Goal: Complete application form: Complete application form

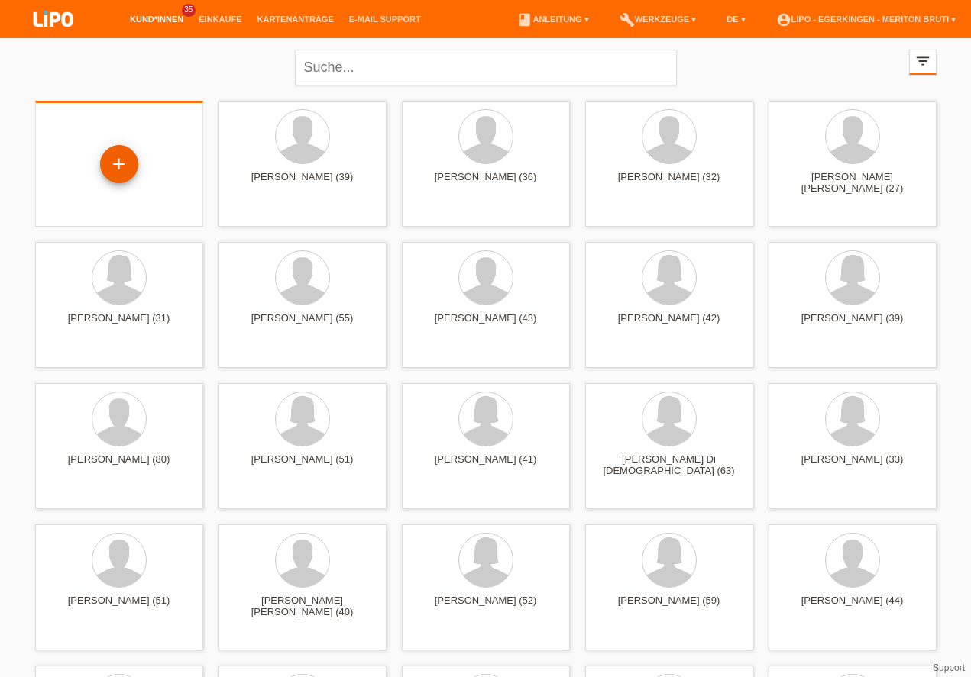
click at [122, 170] on div "+" at bounding box center [119, 164] width 37 height 26
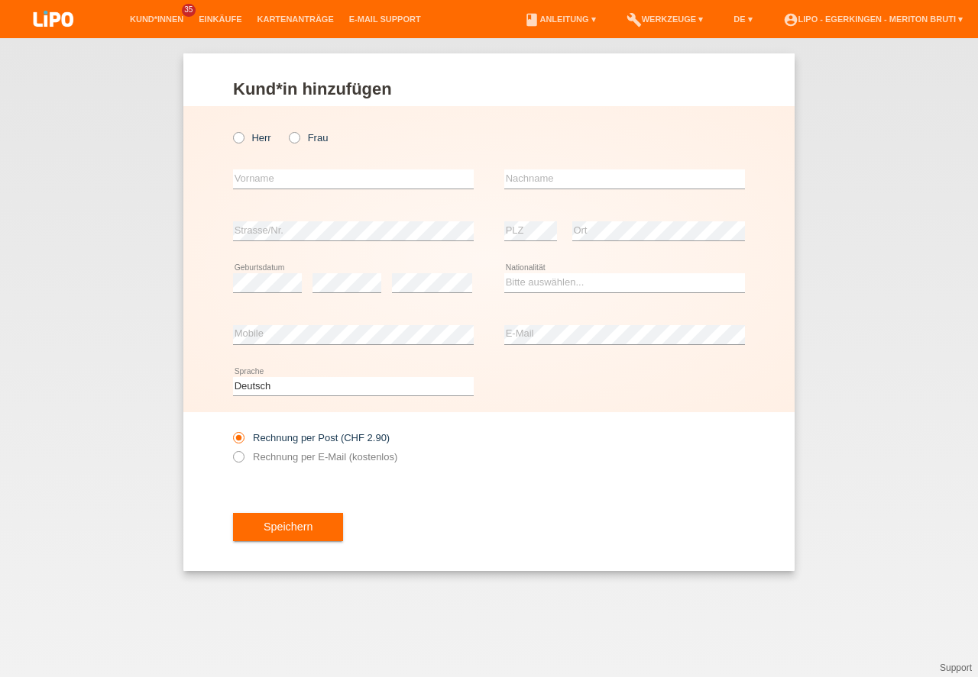
click at [231, 130] on icon at bounding box center [231, 130] width 0 height 0
click at [240, 134] on input "Herr" at bounding box center [238, 137] width 10 height 10
radio input "true"
click at [258, 172] on input "text" at bounding box center [353, 179] width 241 height 19
click at [271, 181] on input "[PERSON_NAME]" at bounding box center [353, 179] width 241 height 19
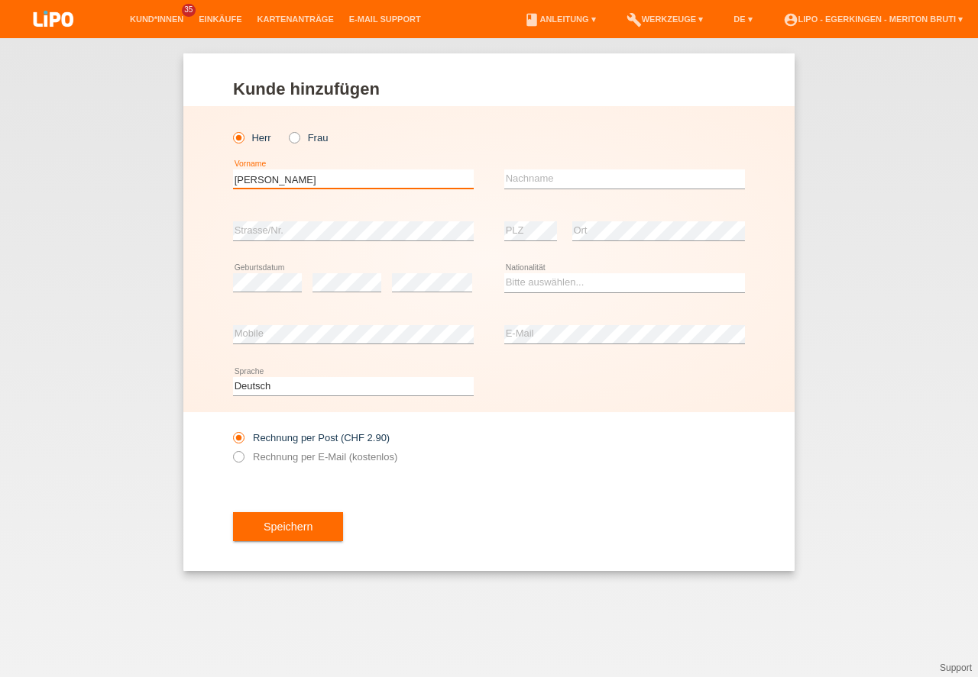
type input "[PERSON_NAME]"
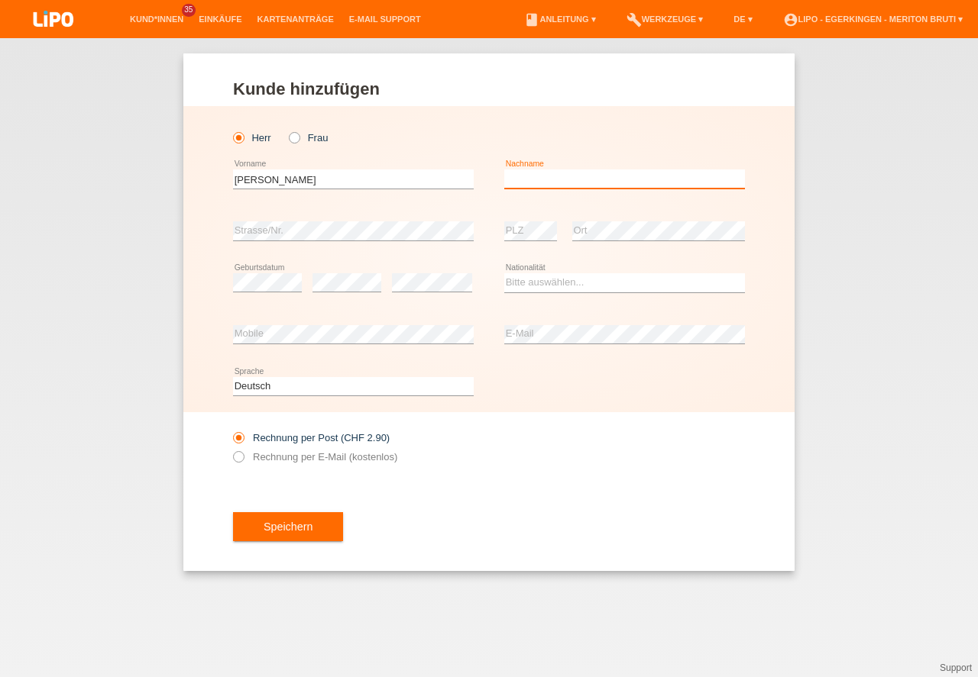
click at [558, 172] on input "text" at bounding box center [624, 179] width 241 height 19
type input "Breu Fernandes"
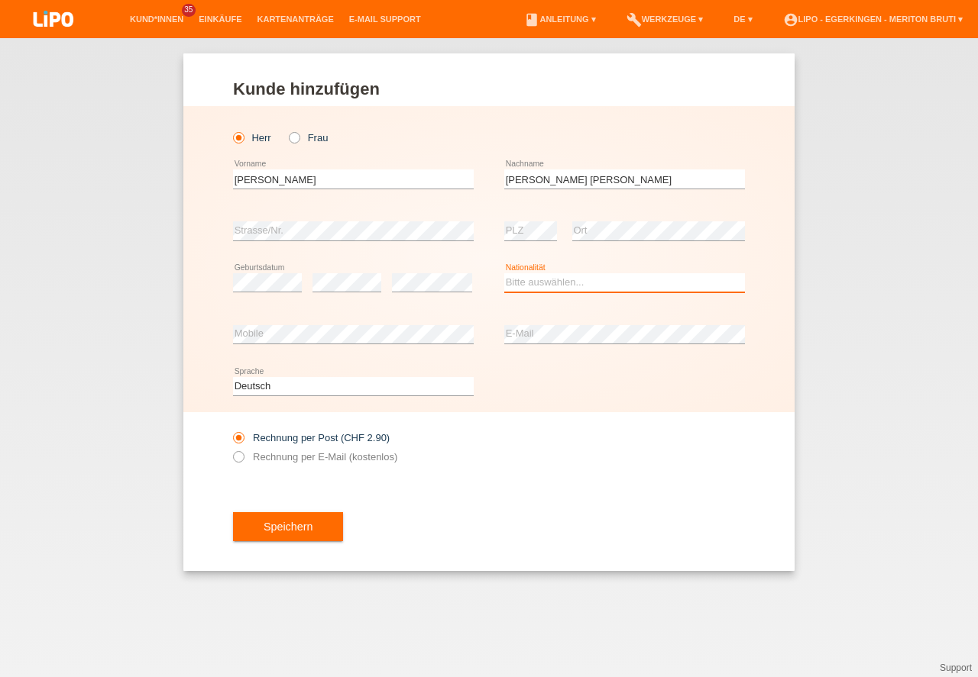
click at [568, 280] on select "Bitte auswählen... Schweiz Deutschland Liechtenstein Österreich ------------ Af…" at bounding box center [624, 282] width 241 height 18
select select "PT"
click at [0, 0] on option "Portugal" at bounding box center [0, 0] width 0 height 0
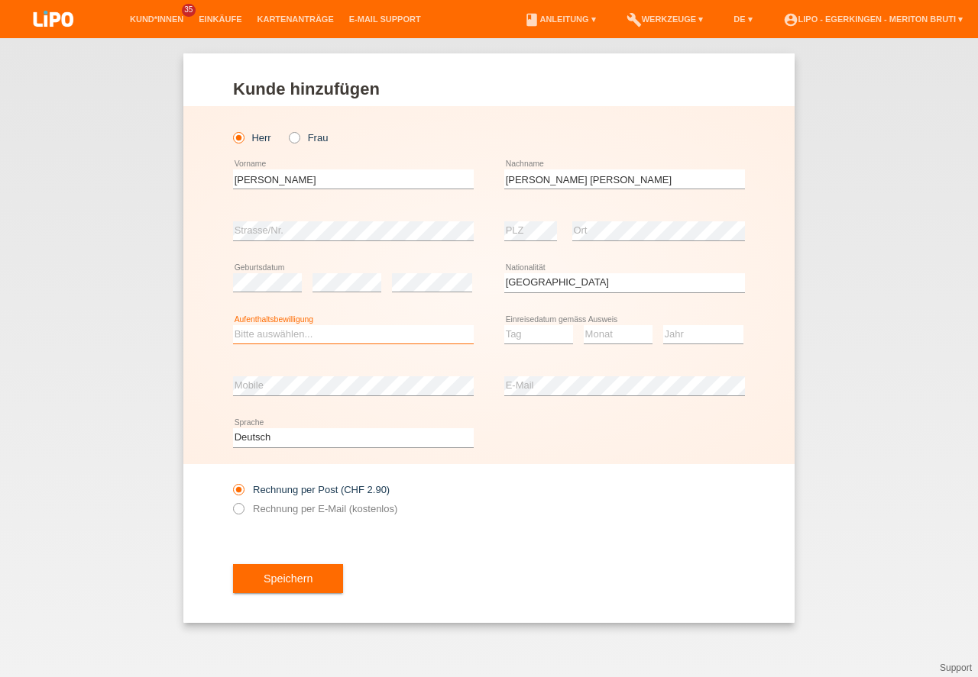
click at [312, 331] on select "Bitte auswählen... C B B - Flüchtlingsstatus Andere" at bounding box center [353, 334] width 241 height 18
select select "C"
click at [0, 0] on option "C" at bounding box center [0, 0] width 0 height 0
click at [553, 337] on select "Tag 01 02 03 04 05 06 07 08 09 10 11" at bounding box center [538, 334] width 69 height 18
select select "03"
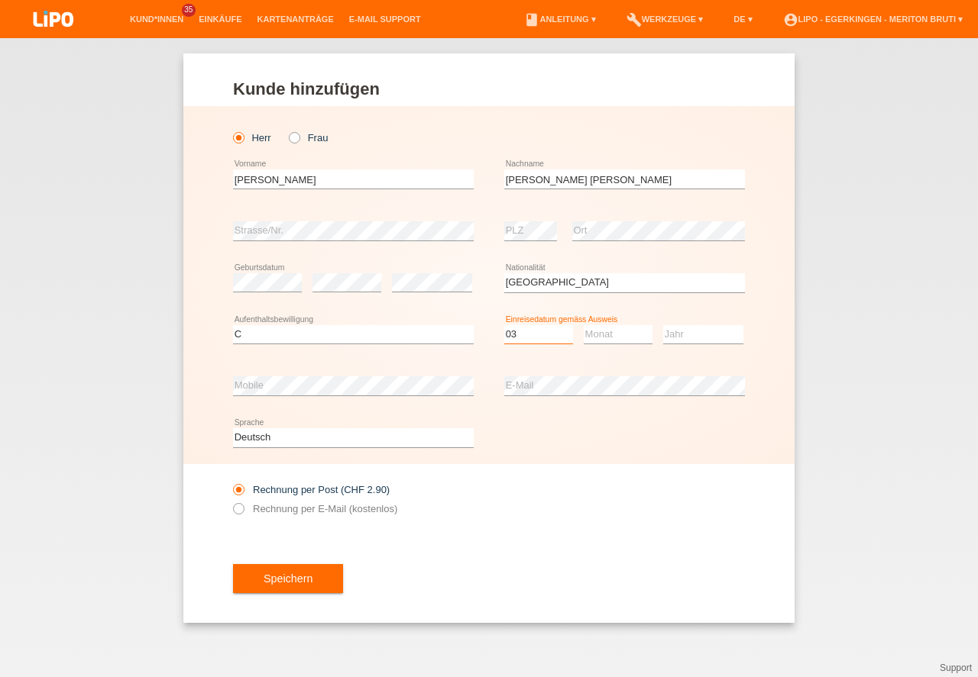
click at [0, 0] on option "03" at bounding box center [0, 0] width 0 height 0
click at [618, 336] on select "Monat 01 02 03 04 05 06 07 08 09 10 11" at bounding box center [618, 334] width 69 height 18
select select "04"
click at [0, 0] on option "04" at bounding box center [0, 0] width 0 height 0
click at [702, 338] on select "Jahr 2025 2024 2023 2022 2021 2020 2019 2018 2017 2016 2015 2014 2013 2012 2011…" at bounding box center [703, 334] width 80 height 18
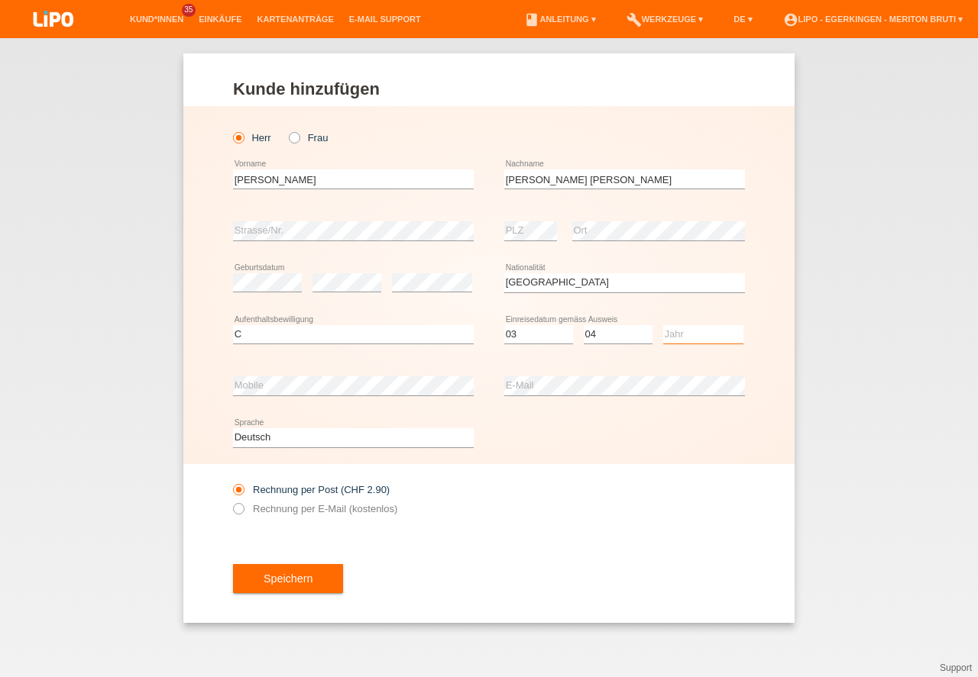
select select "1998"
click at [0, 0] on option "1998" at bounding box center [0, 0] width 0 height 0
drag, startPoint x: 296, startPoint y: 577, endPoint x: 324, endPoint y: 577, distance: 27.5
click at [297, 576] on button "Speichern" at bounding box center [288, 578] width 110 height 29
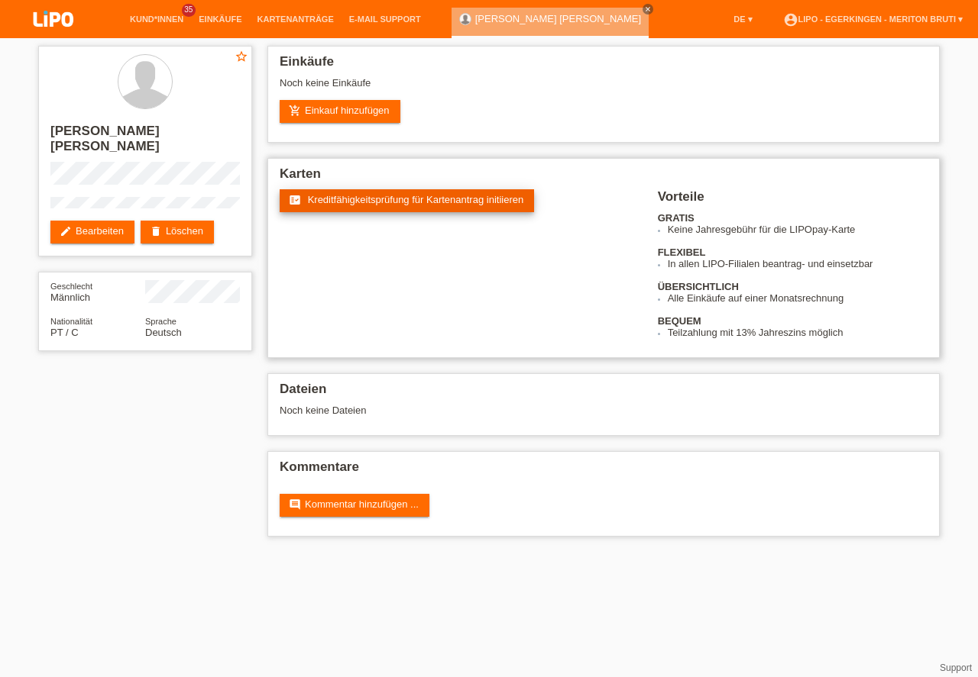
click at [488, 208] on link "fact_check Kreditfähigkeitsprüfung für Kartenantrag initiieren" at bounding box center [407, 200] width 254 height 23
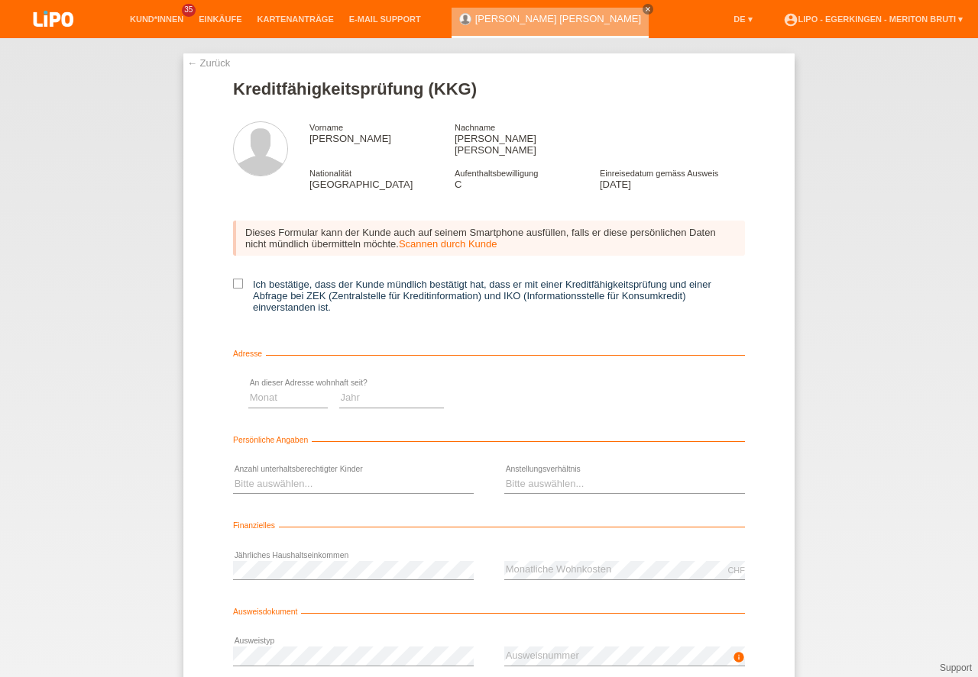
click at [238, 279] on icon at bounding box center [238, 284] width 10 height 10
click at [238, 279] on input "Ich bestätige, dass der Kunde mündlich bestätigt hat, dass er mit einer Kreditf…" at bounding box center [238, 284] width 10 height 10
checkbox input "true"
click at [205, 60] on link "← Zurück" at bounding box center [208, 62] width 43 height 11
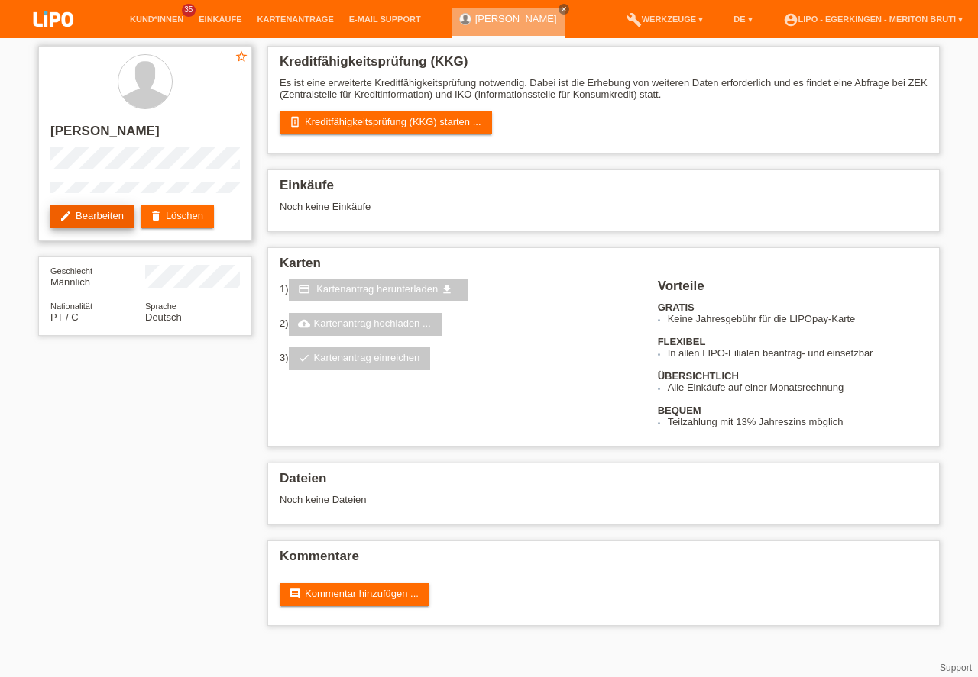
click at [92, 218] on link "edit Bearbeiten" at bounding box center [92, 216] width 84 height 23
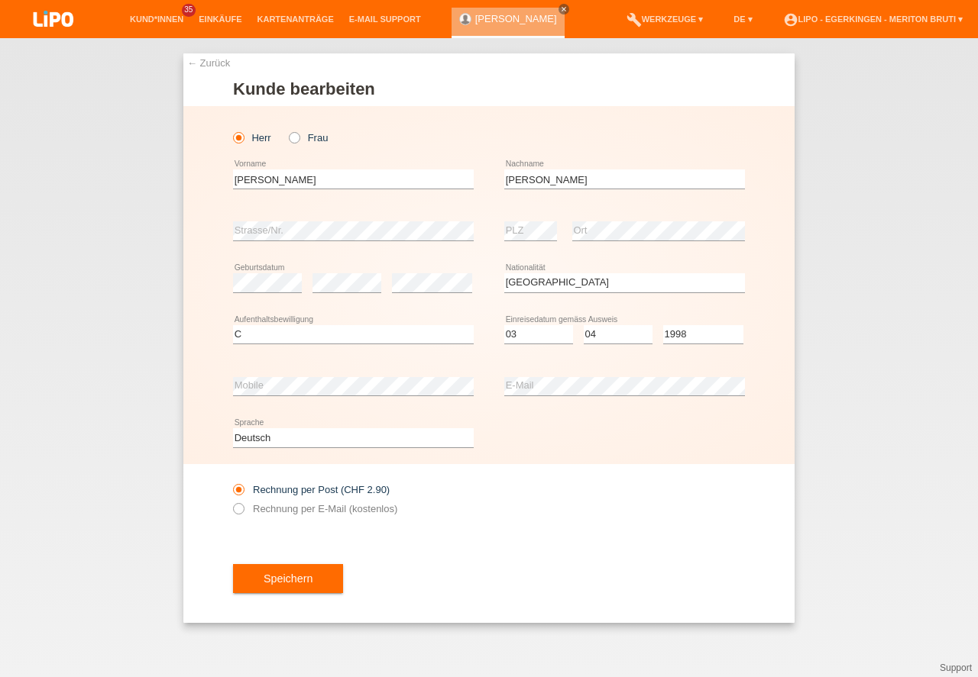
select select "PT"
select select "C"
select select "03"
select select "04"
select select "1998"
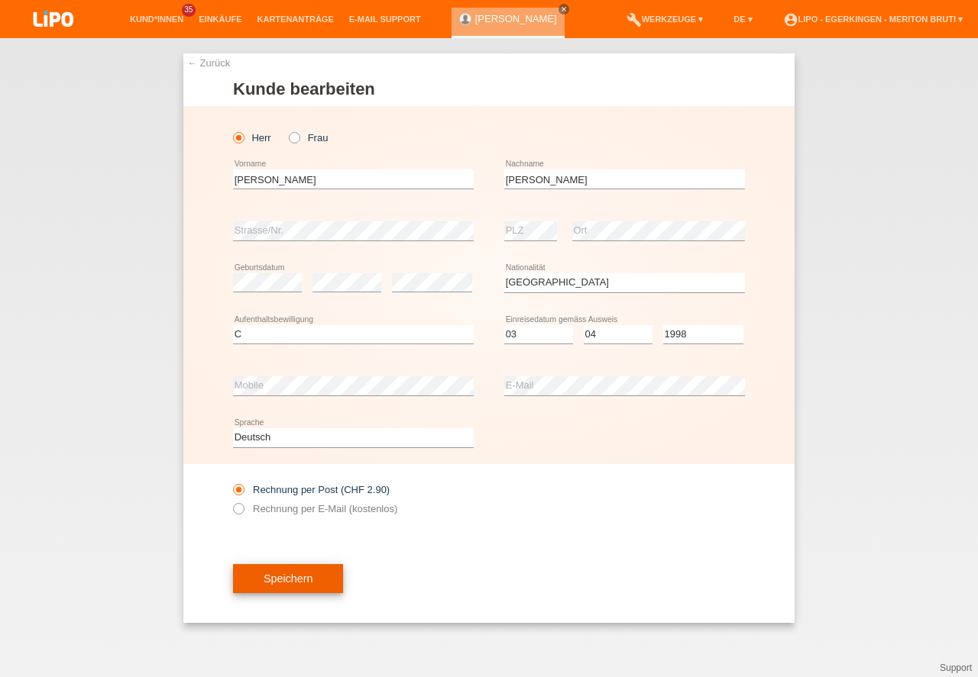
type input "Abreu Fernandes"
click at [306, 577] on button "Speichern" at bounding box center [288, 578] width 110 height 29
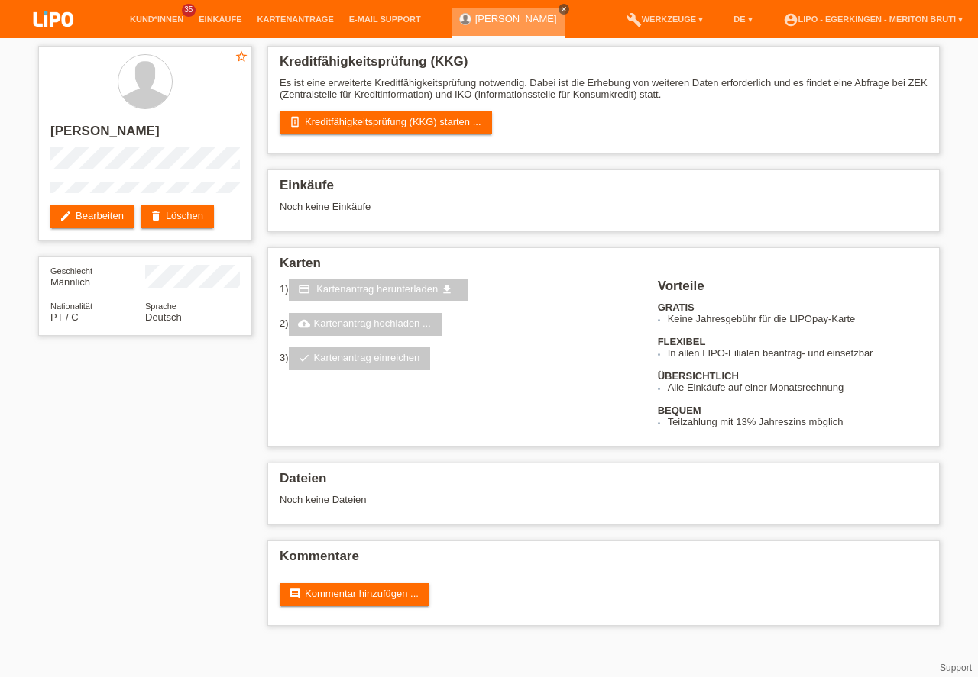
click at [567, 9] on icon "close" at bounding box center [564, 9] width 8 height 8
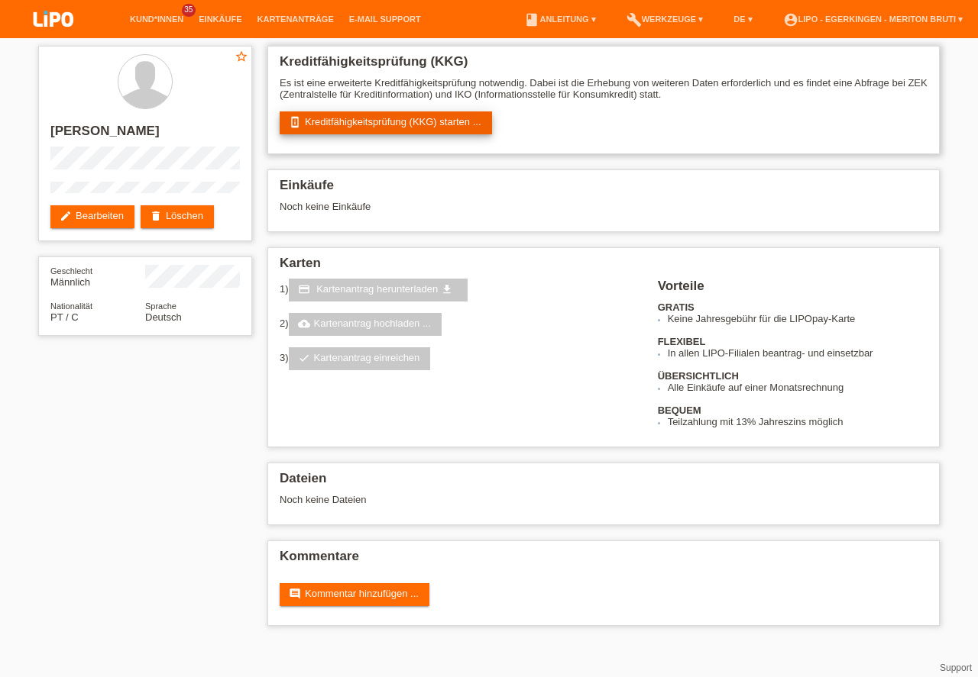
click at [380, 118] on link "perm_device_information Kreditfähigkeitsprüfung (KKG) starten ..." at bounding box center [386, 123] width 212 height 23
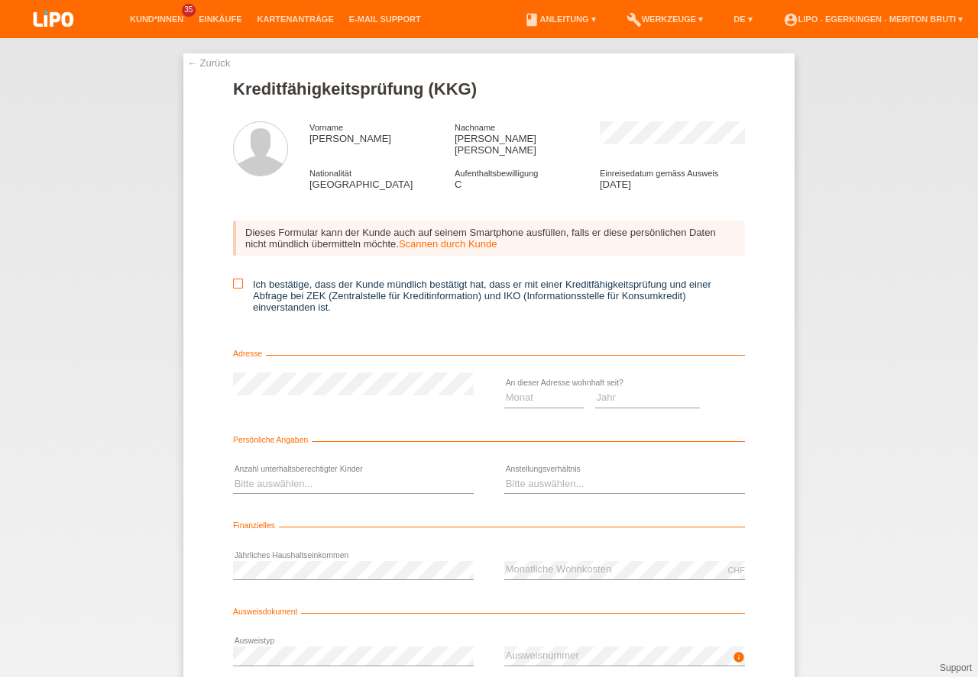
click at [234, 279] on icon at bounding box center [238, 284] width 10 height 10
click at [234, 279] on input "Ich bestätige, dass der Kunde mündlich bestätigt hat, dass er mit einer Kreditf…" at bounding box center [238, 284] width 10 height 10
checkbox input "true"
click at [607, 389] on select "Jahr 2025 2024 2023 2022 2021 2020 2019 2018 2017 2016 2015 2014 2013 2012 2011…" at bounding box center [647, 398] width 105 height 18
select select "2023"
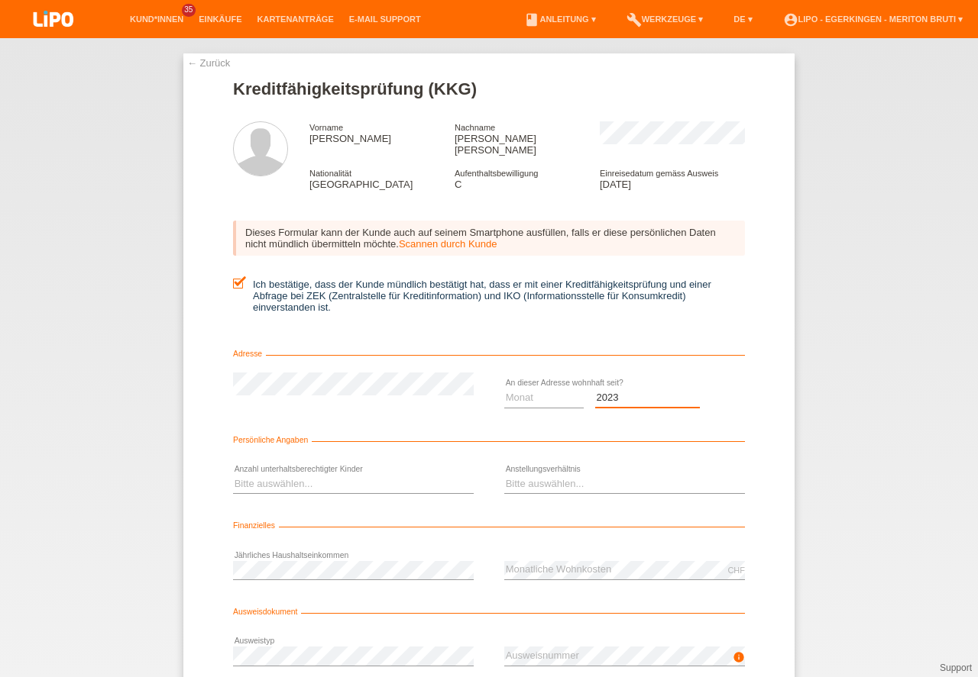
click at [0, 0] on option "2023" at bounding box center [0, 0] width 0 height 0
click at [535, 389] on select "Monat 01 02 03 04 05 06 07 08 09 10" at bounding box center [543, 398] width 79 height 18
select select "04"
click at [0, 0] on option "04" at bounding box center [0, 0] width 0 height 0
click at [309, 475] on select "Bitte auswählen... 0 1 2 3 4 5 6 7 8 9" at bounding box center [353, 484] width 241 height 18
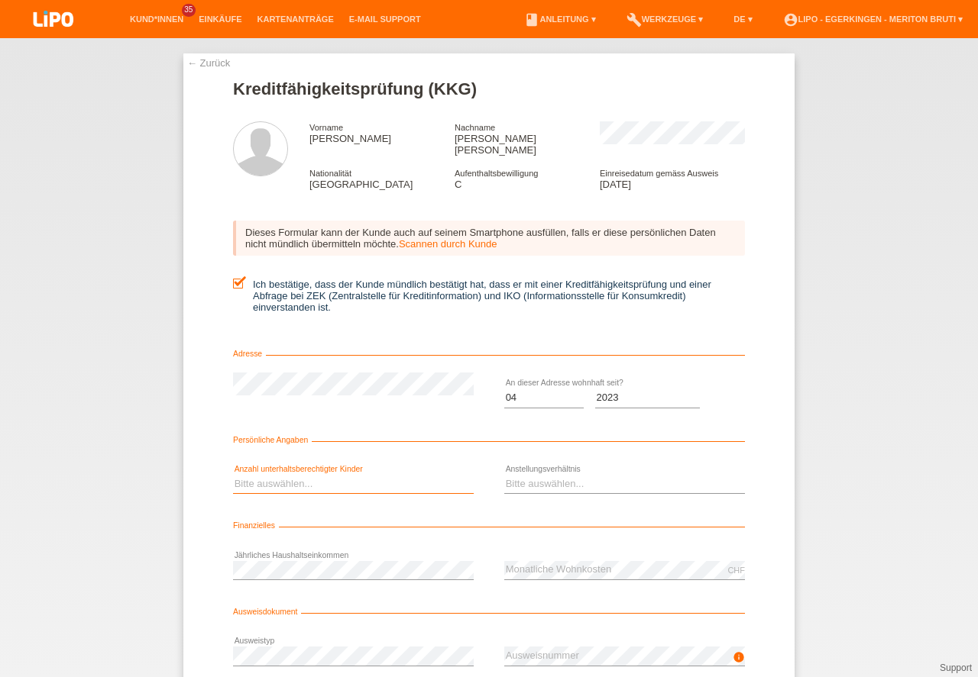
select select "0"
click at [0, 0] on option "0" at bounding box center [0, 0] width 0 height 0
click at [554, 475] on select "Bitte auswählen... Unbefristet Befristet Lehrling/Student Pensioniert Nicht arb…" at bounding box center [624, 484] width 241 height 18
select select "UNLIMITED"
click at [0, 0] on option "Unbefristet" at bounding box center [0, 0] width 0 height 0
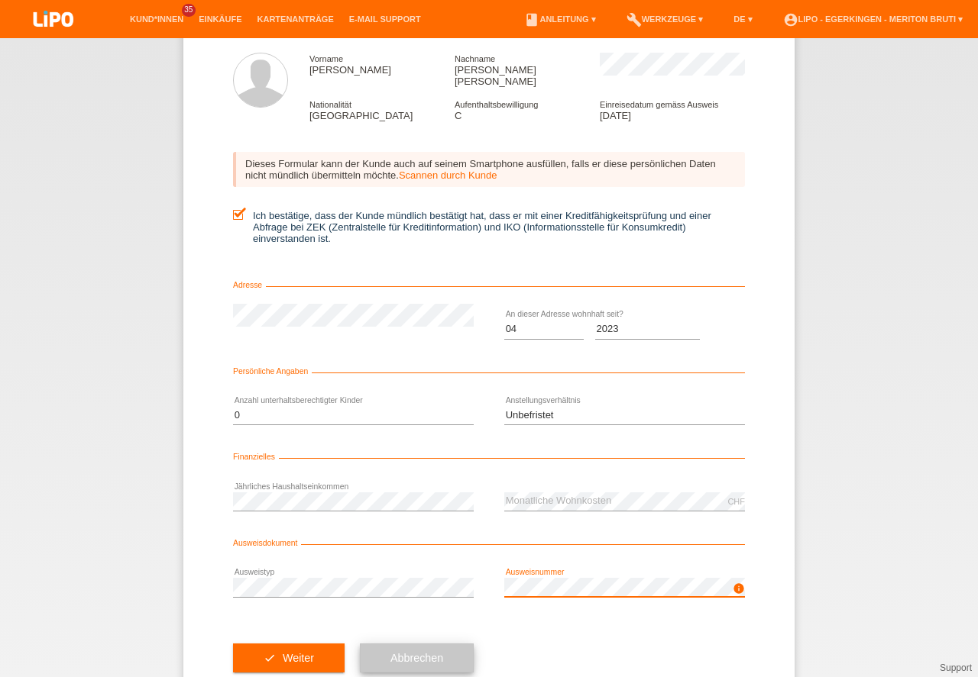
scroll to position [101, 0]
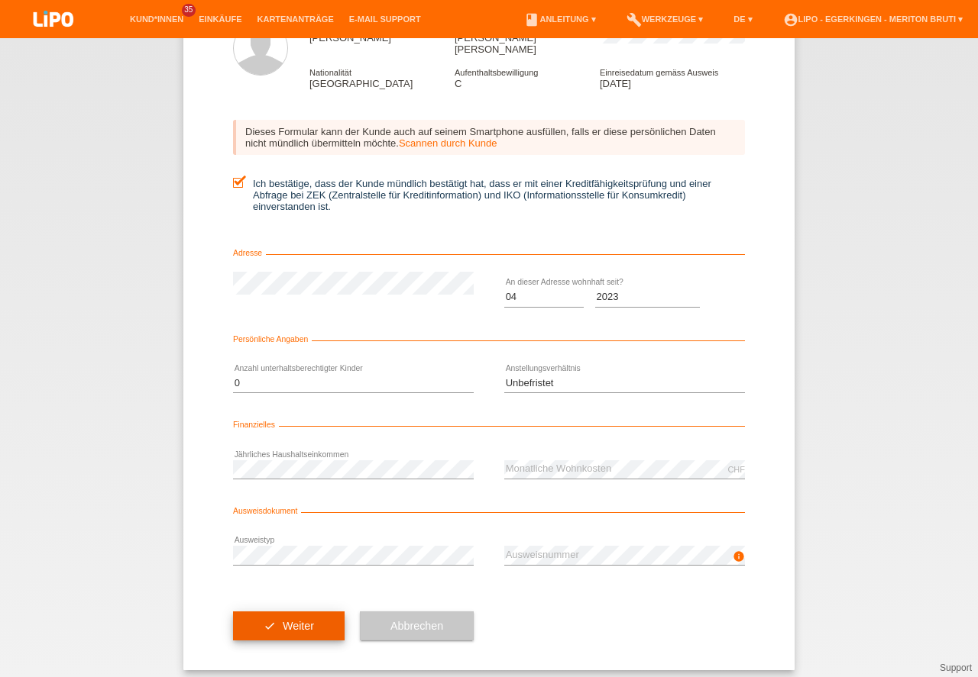
click at [328, 626] on button "check Weiter" at bounding box center [289, 626] width 112 height 29
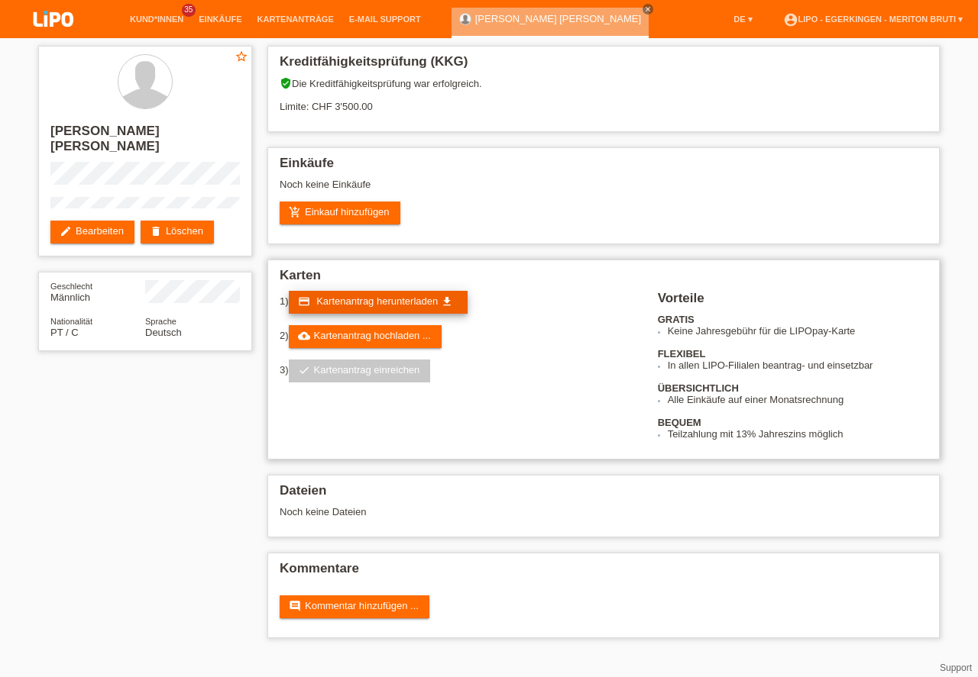
click at [369, 293] on link "credit_card Kartenantrag herunterladen get_app" at bounding box center [378, 302] width 179 height 23
click at [795, 654] on html "Kund*innen 35 Einkäufe Kartenanträge E-Mail Support close" at bounding box center [489, 327] width 978 height 654
click at [353, 220] on link "add_shopping_cart Einkauf hinzufügen" at bounding box center [340, 213] width 121 height 23
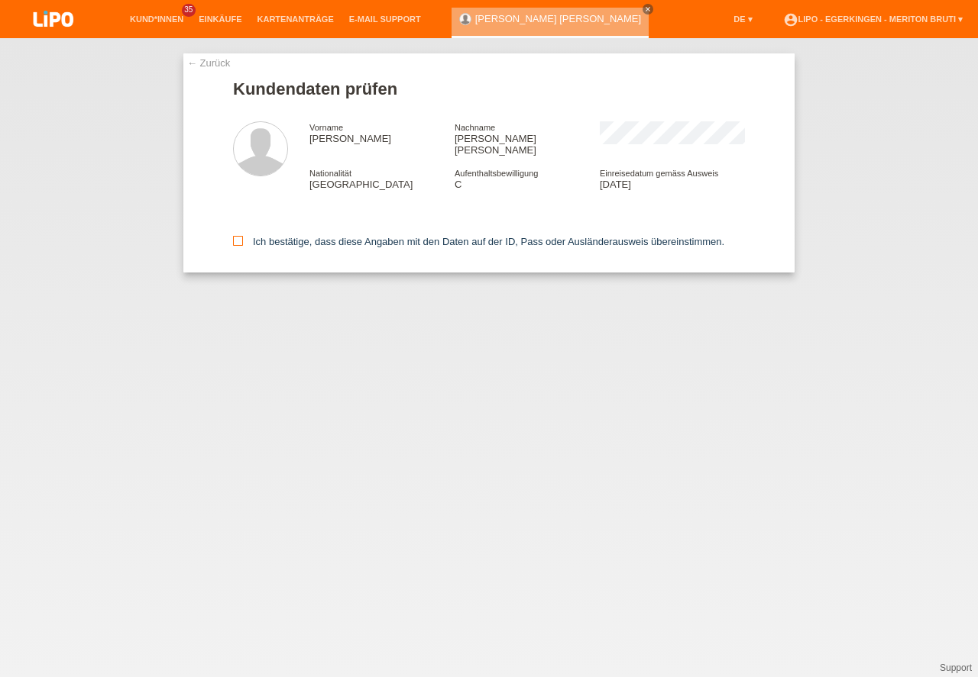
click at [240, 236] on icon at bounding box center [238, 241] width 10 height 10
click at [240, 236] on input "Ich bestätige, dass diese Angaben mit den Daten auf der ID, Pass oder Ausländer…" at bounding box center [238, 241] width 10 height 10
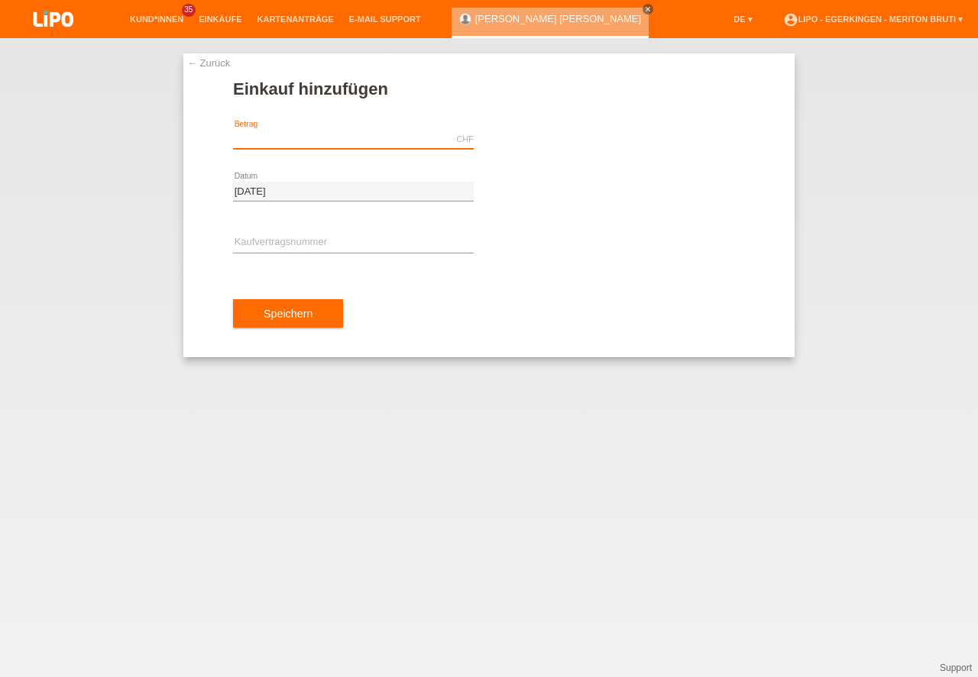
click at [269, 137] on input "text" at bounding box center [353, 139] width 241 height 19
type input "899.00"
click at [280, 238] on input "text" at bounding box center [353, 243] width 241 height 19
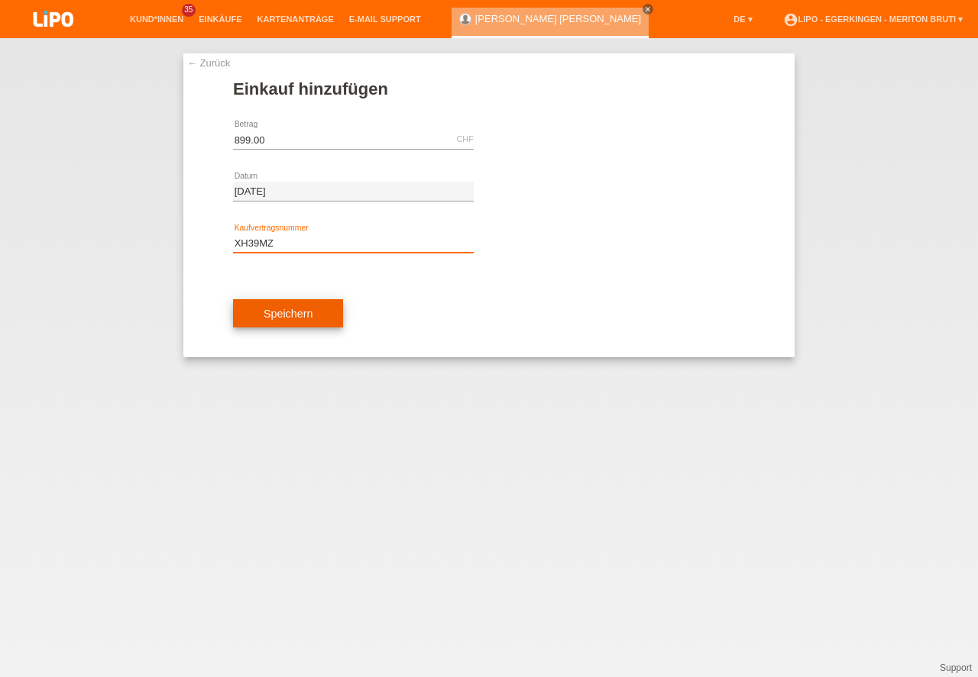
type input "XH39MZ"
click at [280, 317] on button "Speichern" at bounding box center [288, 313] width 110 height 29
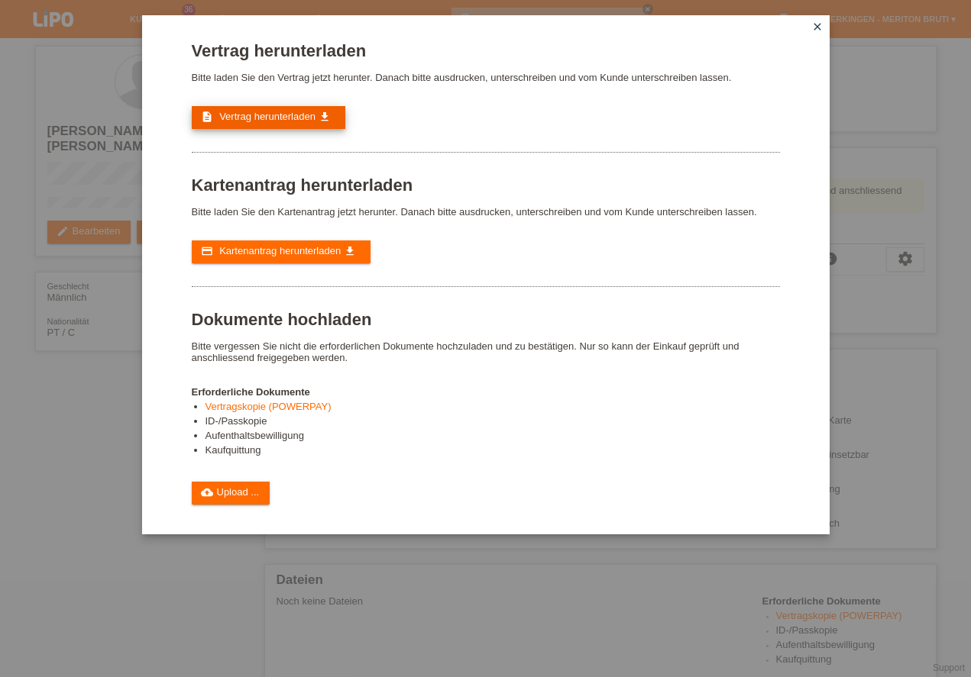
click at [254, 113] on span "Vertrag herunterladen" at bounding box center [267, 116] width 96 height 11
click at [234, 496] on link "cloud_upload Upload ..." at bounding box center [231, 493] width 79 height 23
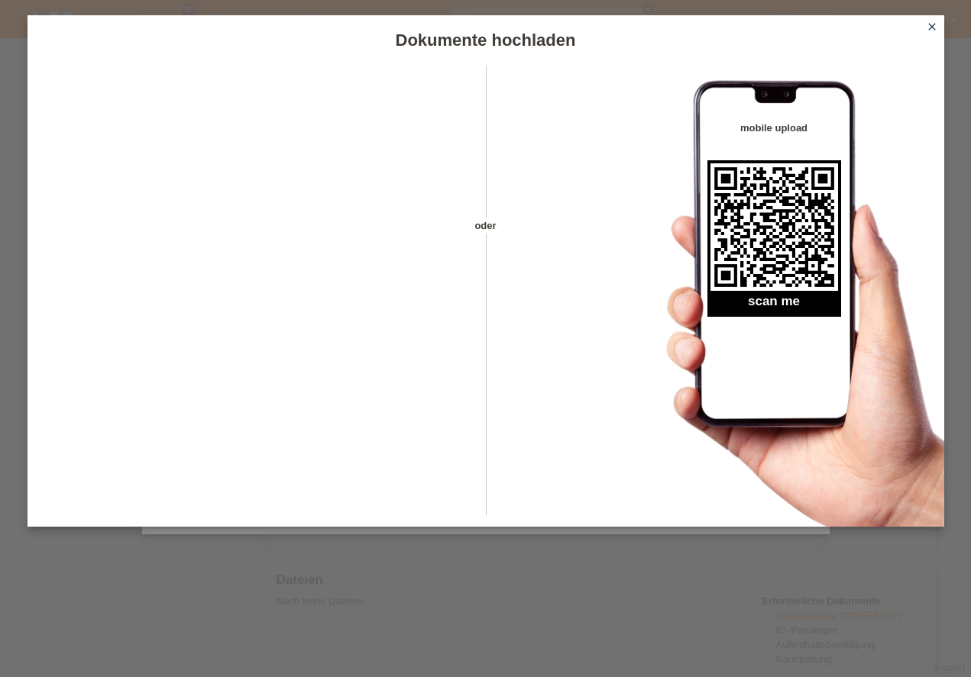
click at [936, 28] on icon "close" at bounding box center [932, 27] width 12 height 12
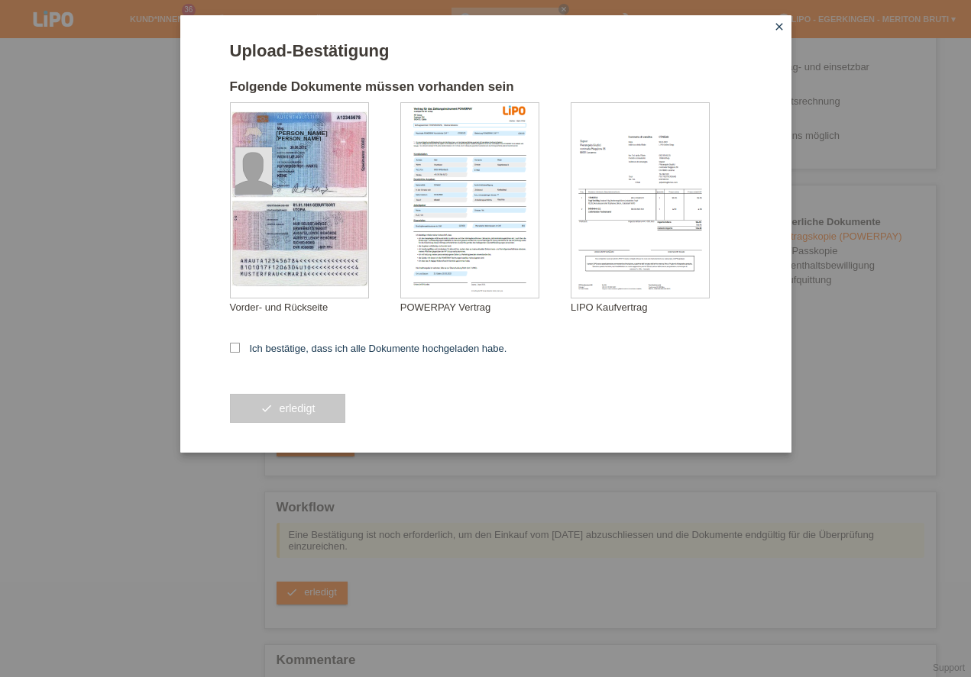
scroll to position [348, 0]
click at [233, 346] on icon at bounding box center [235, 348] width 10 height 10
click at [233, 346] on input "Ich bestätige, dass ich alle Dokumente hochgeladen habe." at bounding box center [235, 348] width 10 height 10
checkbox input "true"
click at [275, 412] on button "check erledigt" at bounding box center [288, 408] width 116 height 29
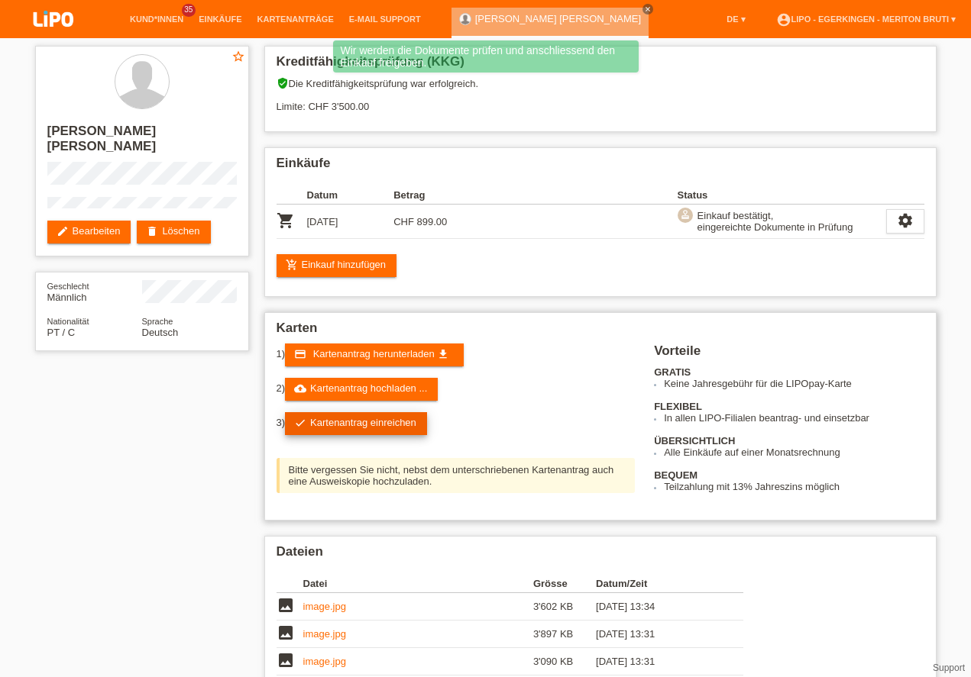
click at [387, 428] on link "check Kartenantrag einreichen" at bounding box center [356, 423] width 142 height 23
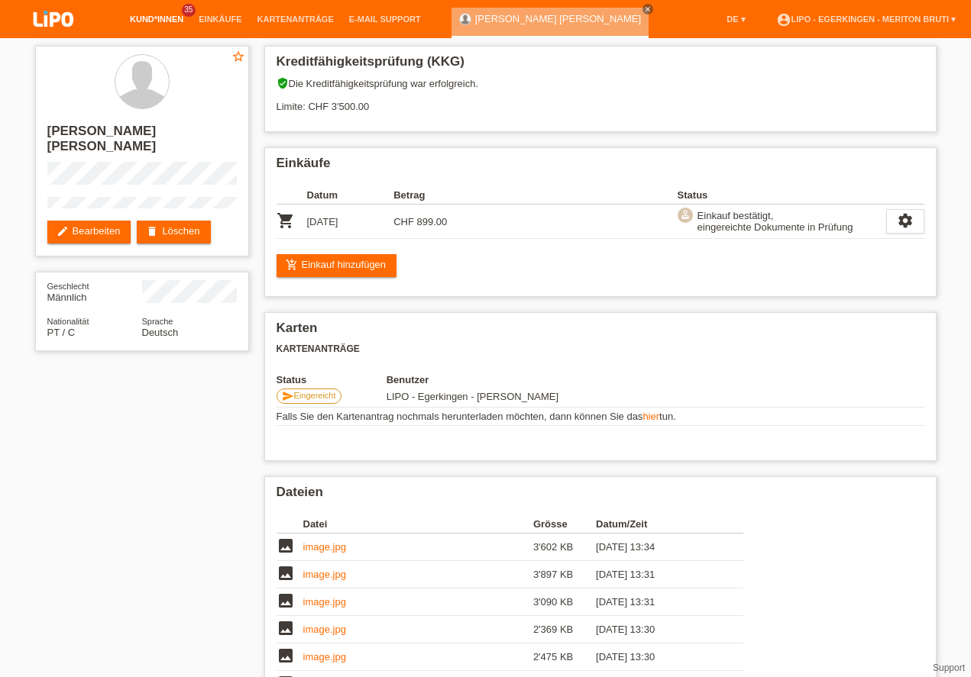
click at [156, 19] on link "Kund*innen" at bounding box center [156, 19] width 69 height 9
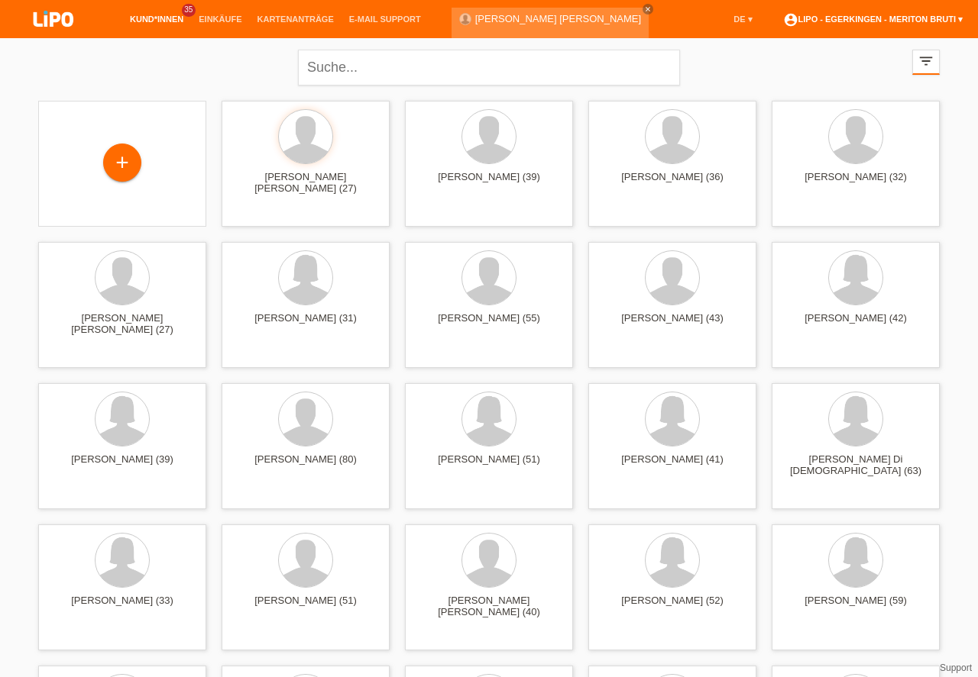
click at [904, 21] on link "account_circle LIPO - Egerkingen - Meriton Bruti ▾" at bounding box center [872, 19] width 195 height 9
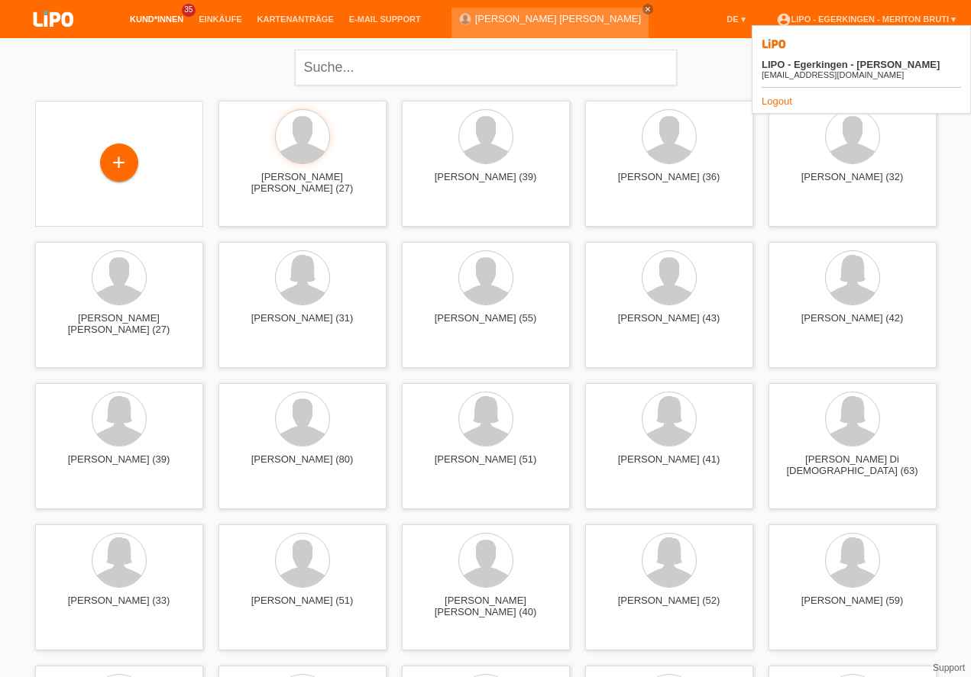
click at [772, 95] on link "Logout" at bounding box center [776, 100] width 31 height 11
